Goal: Information Seeking & Learning: Find specific fact

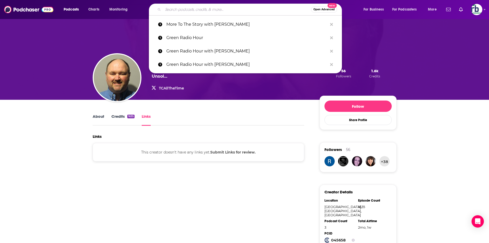
click at [187, 8] on input "Search podcasts, credits, & more..." at bounding box center [237, 9] width 148 height 8
paste input "Zoom [URL][DOMAIN_NAME]"
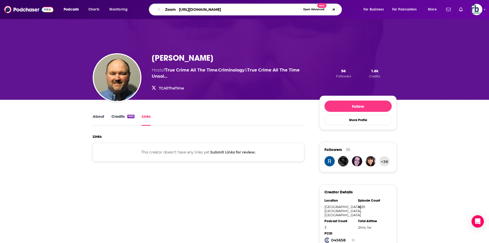
drag, startPoint x: 274, startPoint y: 11, endPoint x: 152, endPoint y: 8, distance: 121.4
click at [152, 8] on div "Zoom [URL][DOMAIN_NAME] Open Advanced New" at bounding box center [245, 10] width 193 height 12
click at [235, 9] on input "Zoom [URL][DOMAIN_NAME]" at bounding box center [232, 9] width 138 height 8
click at [277, 11] on input "Zoom [URL][DOMAIN_NAME]" at bounding box center [232, 9] width 138 height 8
drag, startPoint x: 270, startPoint y: 10, endPoint x: 151, endPoint y: 8, distance: 118.8
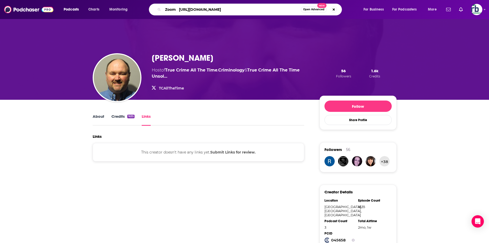
click at [151, 8] on div "Zoom [URL][DOMAIN_NAME] Open Advanced New" at bounding box center [245, 10] width 193 height 12
paste input "[PERSON_NAME]"
type input "[PERSON_NAME]"
click at [313, 9] on span "Open Advanced" at bounding box center [313, 9] width 21 height 3
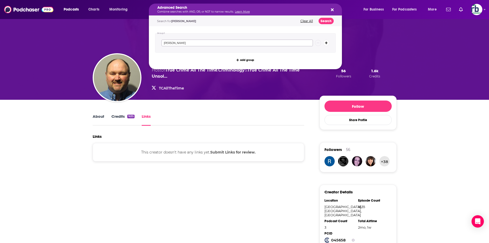
click at [206, 40] on input "[PERSON_NAME]" at bounding box center [236, 43] width 151 height 7
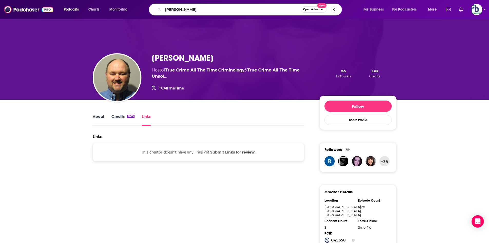
click at [358, 47] on div "[PERSON_NAME] Host of True Crime All The Time , Criminology & True Crime All Th…" at bounding box center [245, 73] width 304 height 53
click at [223, 8] on input "[PERSON_NAME]" at bounding box center [232, 9] width 138 height 8
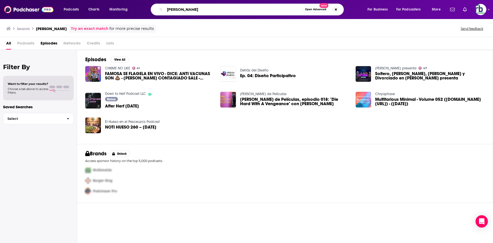
drag, startPoint x: 202, startPoint y: 8, endPoint x: 132, endPoint y: 8, distance: 70.1
click at [132, 8] on div "Podcasts Charts Monitoring [PERSON_NAME] Open Advanced New For Business For Pod…" at bounding box center [252, 10] width 385 height 12
type input "progressive patriots"
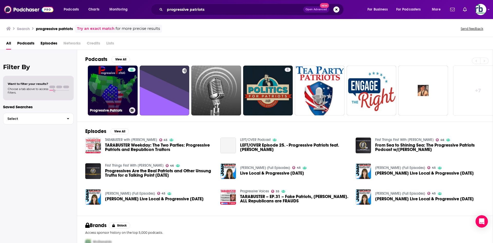
click at [118, 92] on link "Progressive Patriots" at bounding box center [113, 90] width 50 height 50
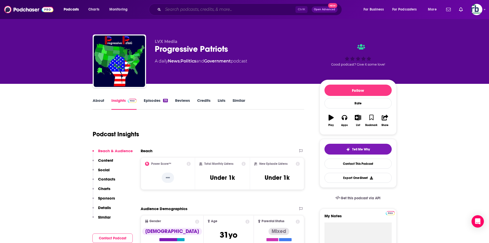
click at [192, 8] on input "Search podcasts, credits, & more..." at bounding box center [229, 9] width 132 height 8
